Goal: Information Seeking & Learning: Learn about a topic

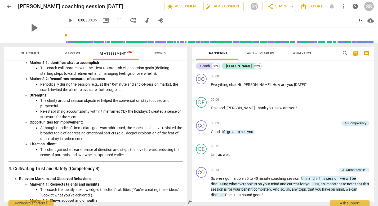
scroll to position [188, 0]
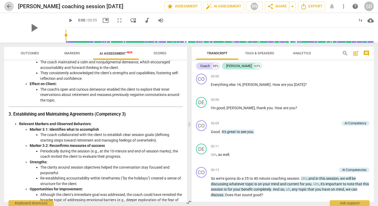
click at [9, 7] on span "arrow_back" at bounding box center [9, 6] width 6 height 6
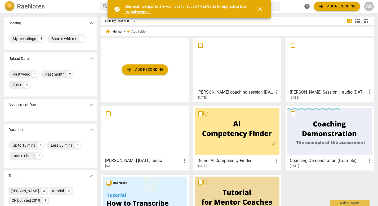
click at [151, 137] on div at bounding box center [145, 131] width 84 height 47
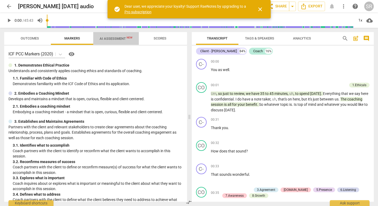
click at [111, 37] on span "AI Assessment New" at bounding box center [115, 39] width 33 height 4
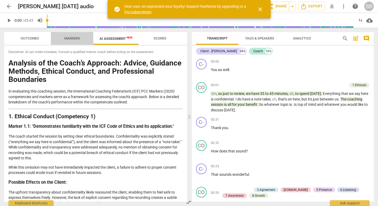
click at [71, 37] on span "Markers" at bounding box center [72, 38] width 16 height 4
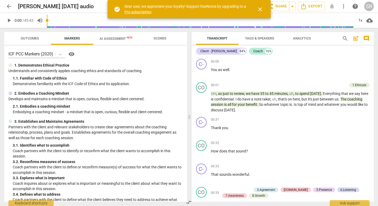
click at [117, 36] on span "AI Assessment New" at bounding box center [116, 38] width 46 height 8
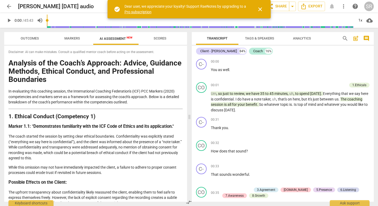
click at [155, 39] on span "Scores" at bounding box center [159, 38] width 13 height 4
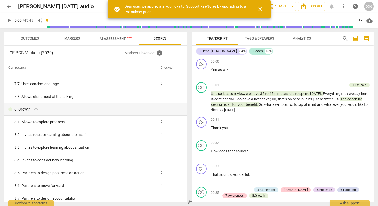
scroll to position [471, 0]
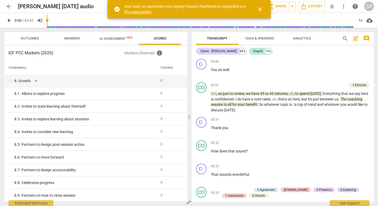
click at [262, 10] on span "close" at bounding box center [260, 9] width 6 height 6
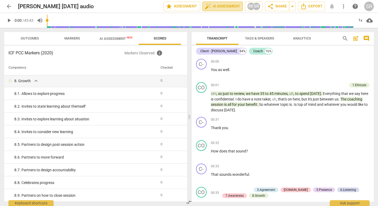
click at [227, 5] on span "auto_fix_high AI Assessment" at bounding box center [222, 6] width 35 height 6
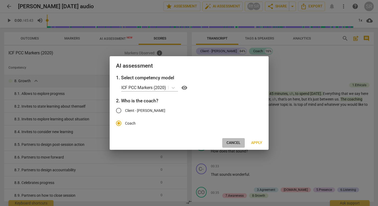
click at [238, 144] on span "Cancel" at bounding box center [233, 142] width 14 height 5
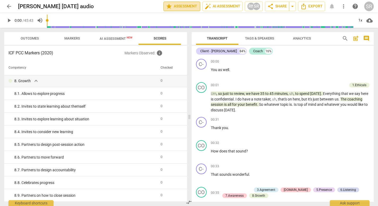
click at [184, 5] on span "star Assessment" at bounding box center [182, 6] width 32 height 6
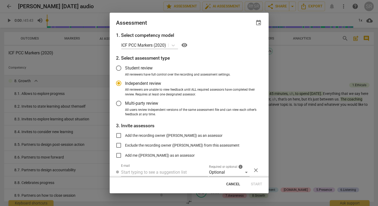
scroll to position [19, 0]
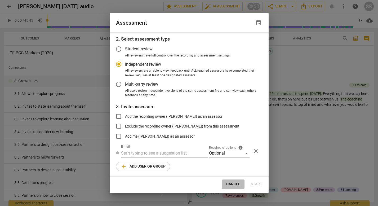
click at [232, 184] on span "Cancel" at bounding box center [233, 183] width 14 height 5
radio input "false"
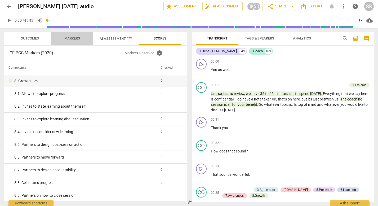
click at [77, 39] on span "Markers" at bounding box center [72, 38] width 16 height 4
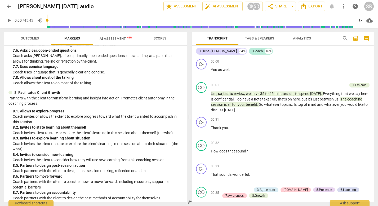
scroll to position [563, 0]
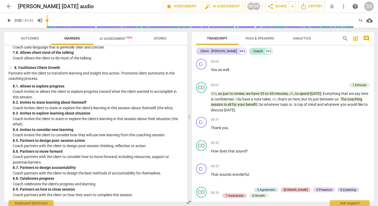
click at [165, 39] on span "Scores" at bounding box center [159, 38] width 13 height 4
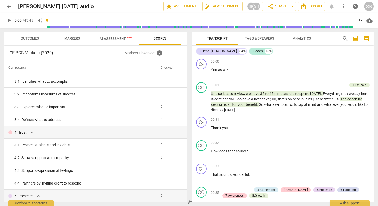
scroll to position [44, 0]
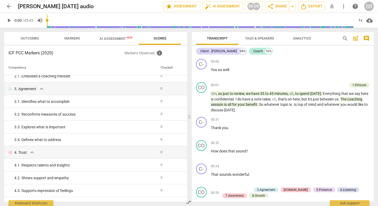
click at [299, 38] on span "Analytics" at bounding box center [302, 38] width 18 height 4
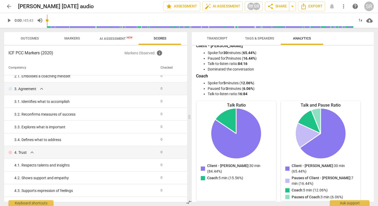
scroll to position [0, 0]
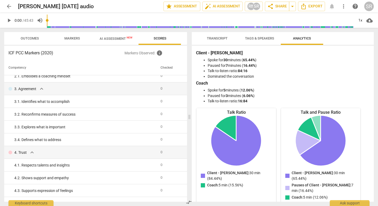
click at [256, 38] on span "Tags & Speakers" at bounding box center [259, 38] width 29 height 4
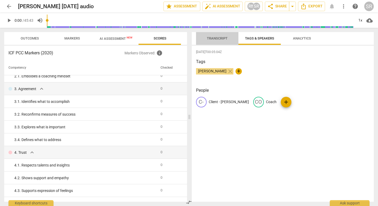
click at [215, 38] on span "Transcript" at bounding box center [217, 38] width 21 height 4
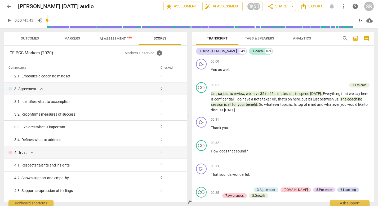
click at [33, 37] on span "Outcomes" at bounding box center [30, 38] width 18 height 4
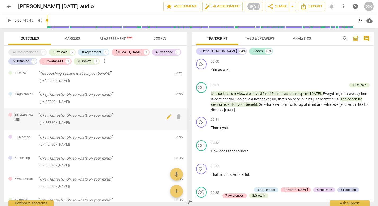
scroll to position [60, 0]
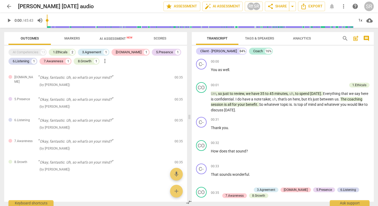
click at [159, 38] on span "Scores" at bounding box center [159, 38] width 13 height 4
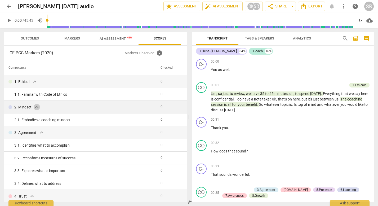
click at [36, 107] on span "expand_more" at bounding box center [37, 107] width 6 height 6
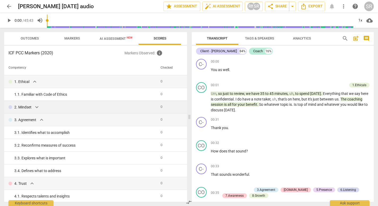
click at [36, 107] on span "expand_more" at bounding box center [37, 107] width 6 height 6
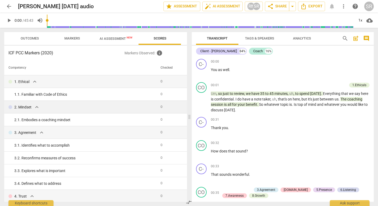
click at [36, 107] on span "expand_more" at bounding box center [37, 107] width 6 height 6
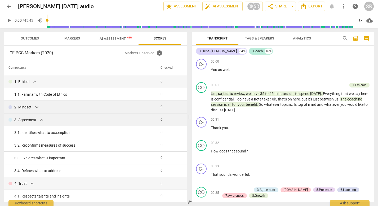
click at [39, 117] on span "expand_more" at bounding box center [41, 119] width 6 height 6
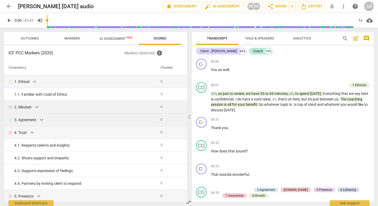
click at [39, 117] on span "expand_more" at bounding box center [41, 119] width 6 height 6
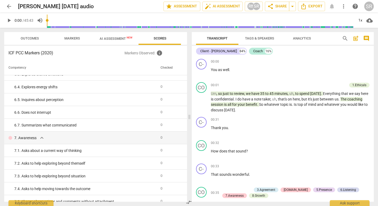
scroll to position [278, 0]
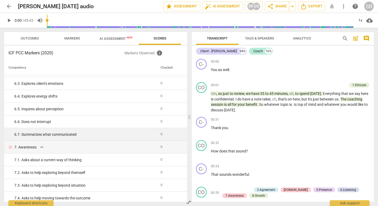
click at [160, 133] on span "0" at bounding box center [161, 134] width 2 height 4
click at [43, 134] on div "6. 7. Summarizes what communicated" at bounding box center [85, 135] width 142 height 6
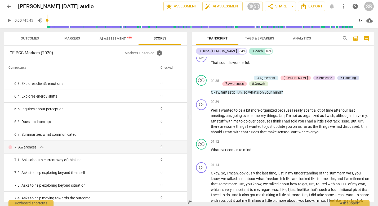
scroll to position [0, 0]
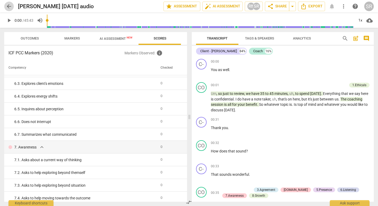
click at [9, 3] on span "arrow_back" at bounding box center [9, 6] width 6 height 6
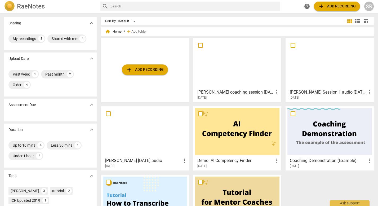
click at [145, 140] on div at bounding box center [145, 131] width 84 height 47
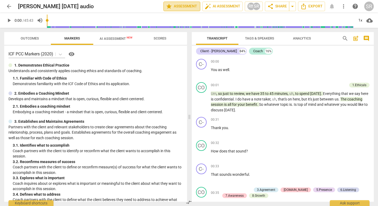
click at [188, 6] on span "star Assessment" at bounding box center [182, 6] width 32 height 6
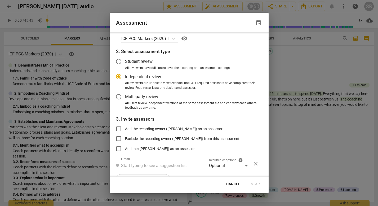
scroll to position [19, 0]
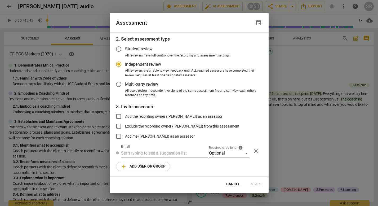
click at [232, 183] on span "Cancel" at bounding box center [233, 183] width 14 height 5
radio input "false"
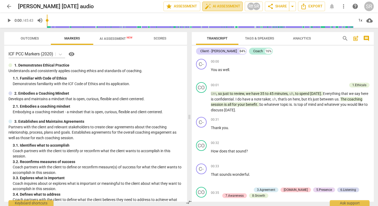
click at [220, 3] on span "auto_fix_high AI Assessment" at bounding box center [222, 6] width 35 height 6
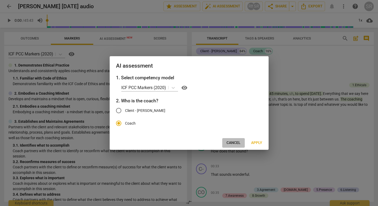
click at [231, 143] on span "Cancel" at bounding box center [233, 142] width 14 height 5
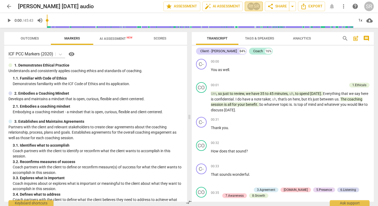
click at [255, 6] on div "SR" at bounding box center [256, 6] width 8 height 8
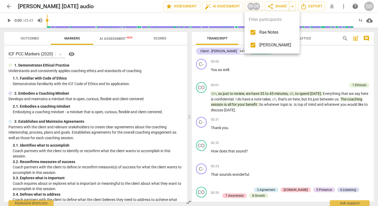
click at [343, 6] on div at bounding box center [189, 103] width 378 height 206
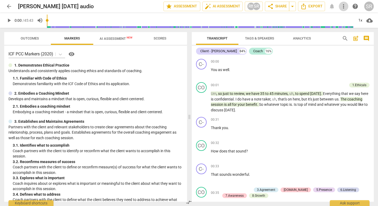
click at [342, 7] on span "more_vert" at bounding box center [343, 6] width 6 height 6
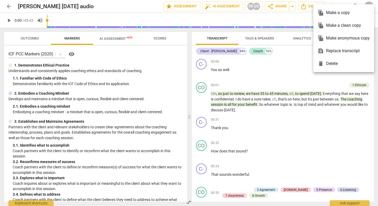
click at [290, 69] on div at bounding box center [189, 103] width 378 height 206
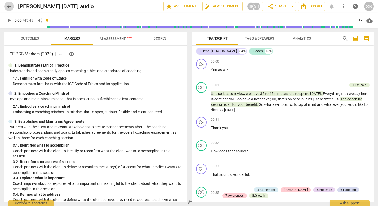
click at [10, 3] on span "arrow_back" at bounding box center [9, 6] width 6 height 6
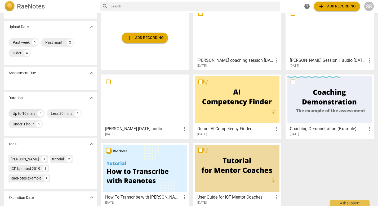
scroll to position [31, 0]
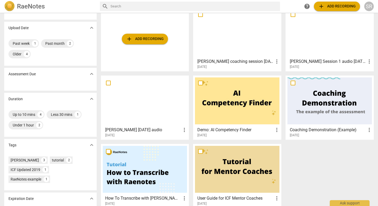
click at [316, 103] on div at bounding box center [329, 100] width 84 height 47
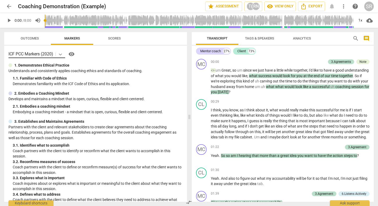
click at [61, 55] on icon at bounding box center [60, 54] width 3 height 2
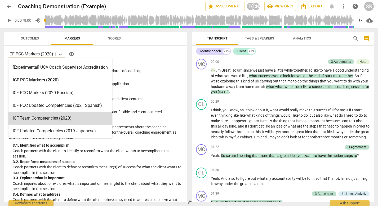
scroll to position [1, 0]
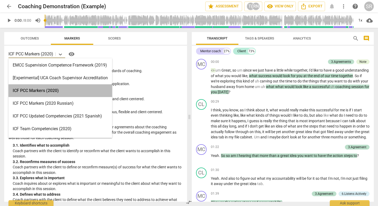
click at [60, 91] on div "ICF PCC Markers (2020)" at bounding box center [59, 90] width 103 height 13
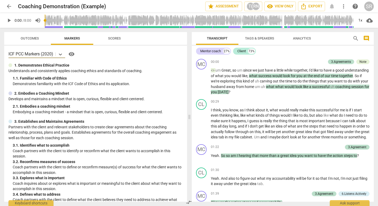
click at [114, 38] on span "Scores" at bounding box center [114, 38] width 13 height 4
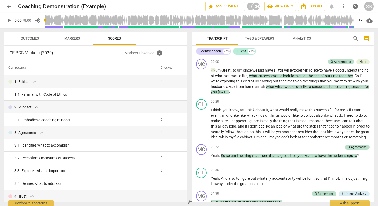
click at [26, 37] on span "Outcomes" at bounding box center [30, 38] width 18 height 4
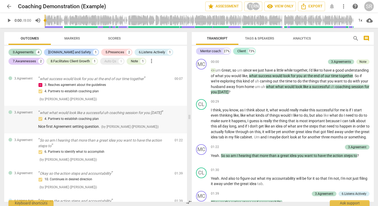
scroll to position [0, 0]
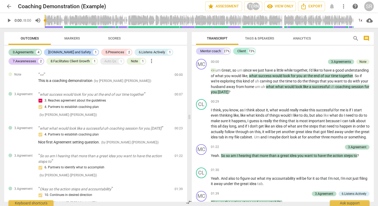
click at [7, 6] on span "arrow_back" at bounding box center [9, 6] width 6 height 6
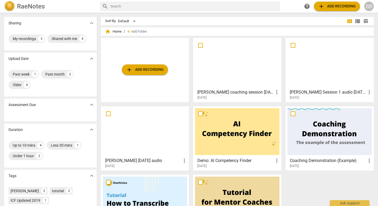
click at [25, 4] on h2 "RaeNotes" at bounding box center [31, 6] width 28 height 7
click at [11, 8] on img at bounding box center [9, 6] width 11 height 11
